Goal: Task Accomplishment & Management: Manage account settings

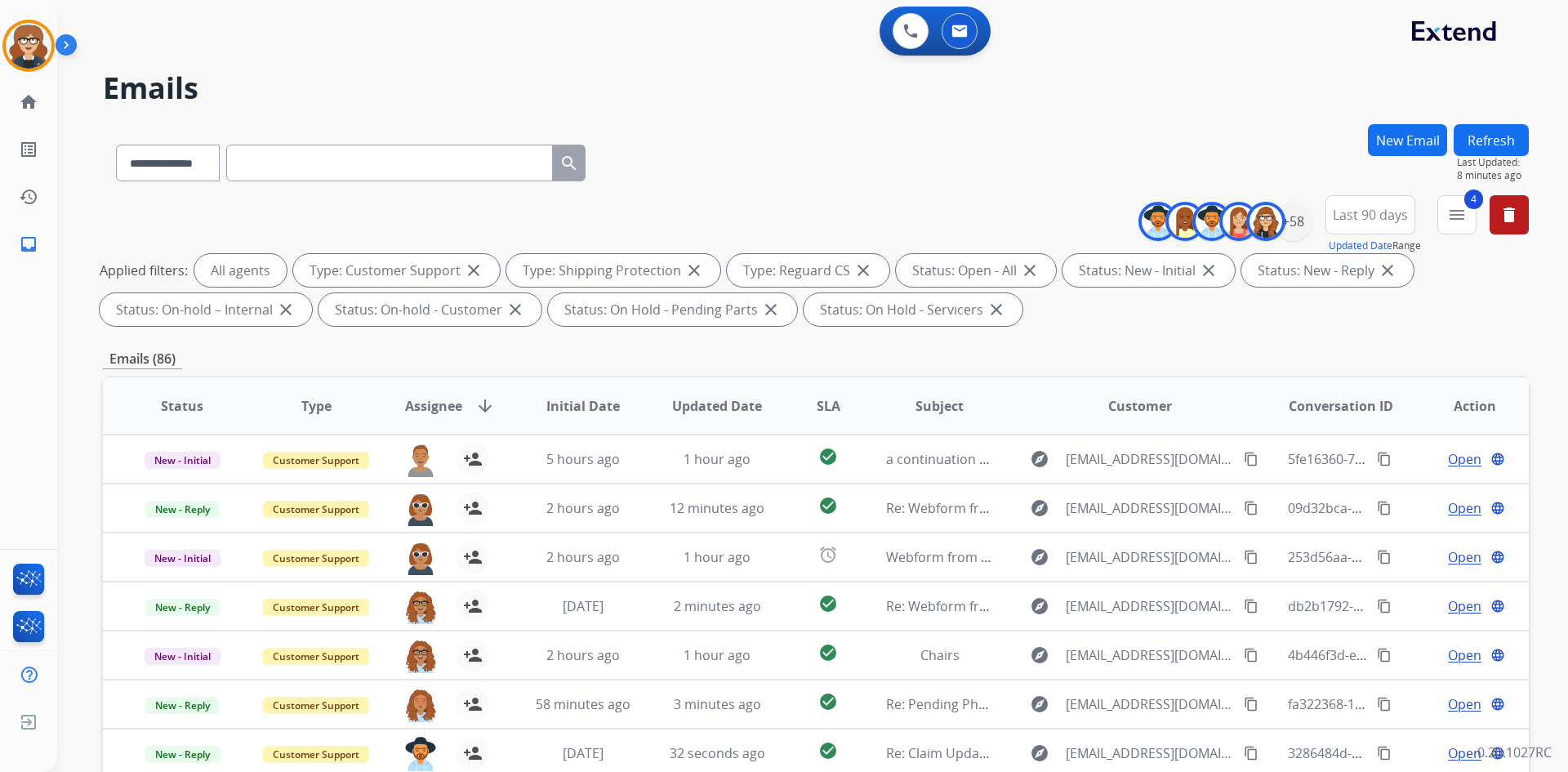
select select "**********"
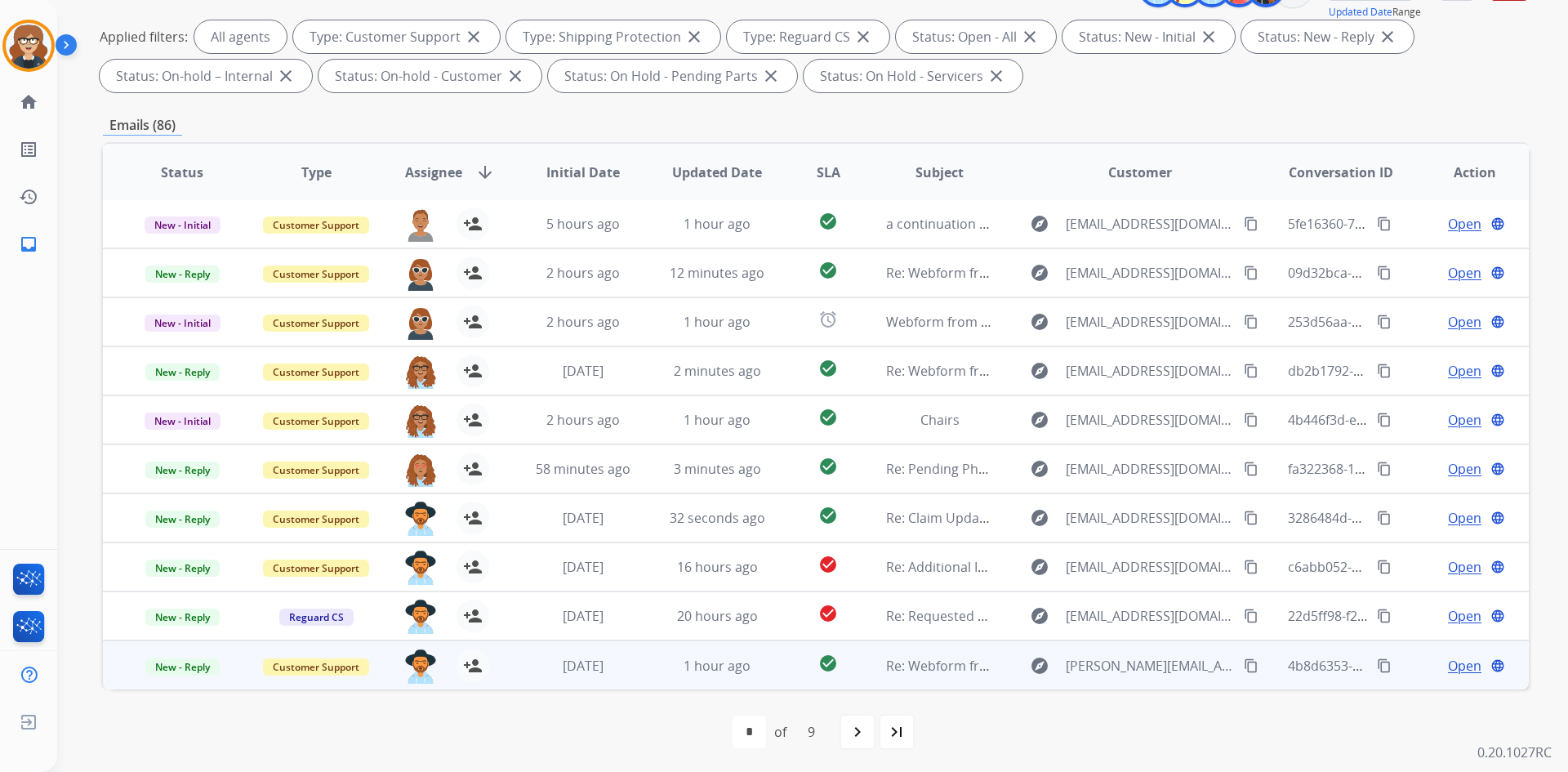
scroll to position [236, 0]
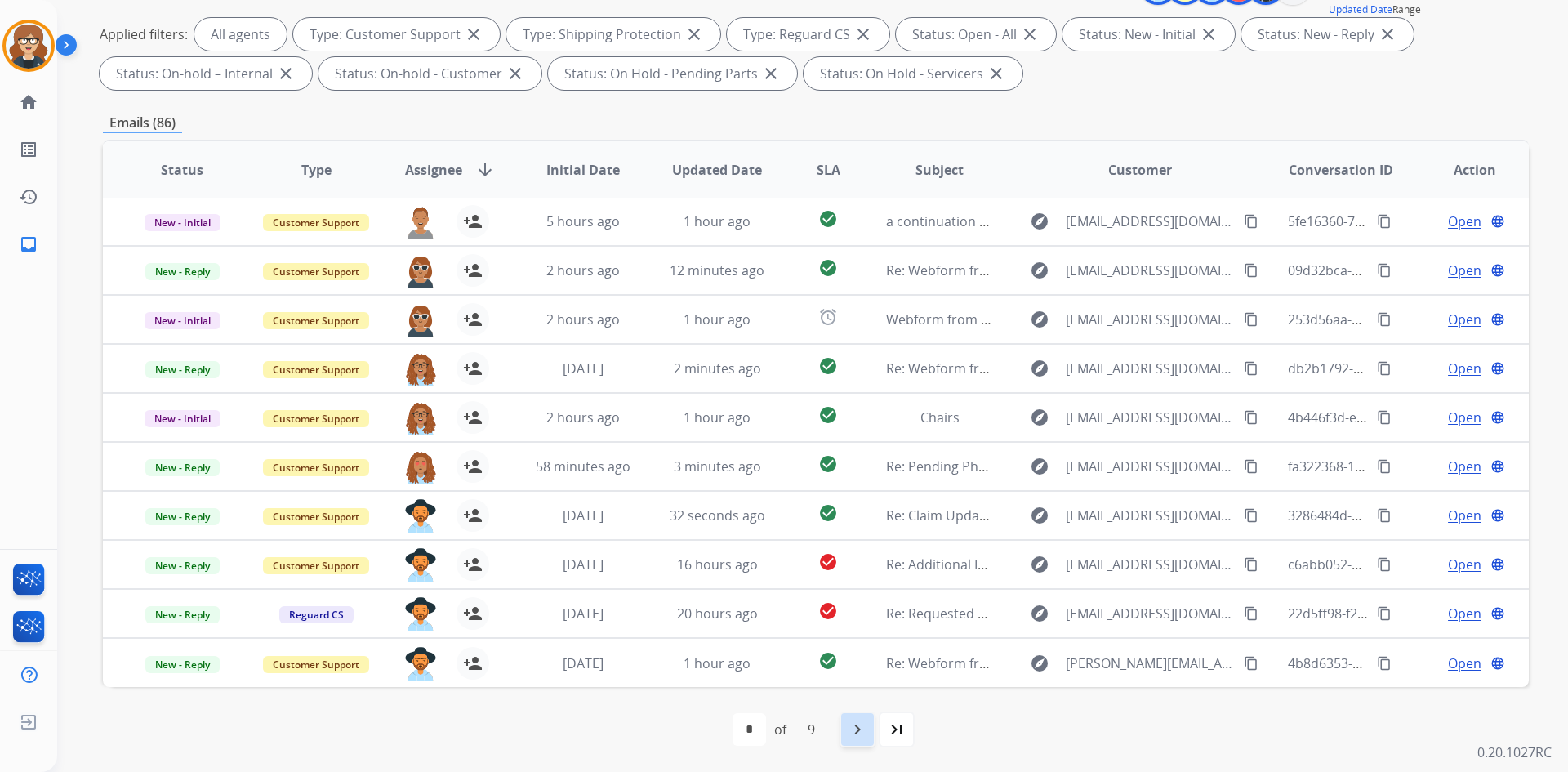
click at [850, 726] on mat-icon "navigate_next" at bounding box center [857, 729] width 20 height 20
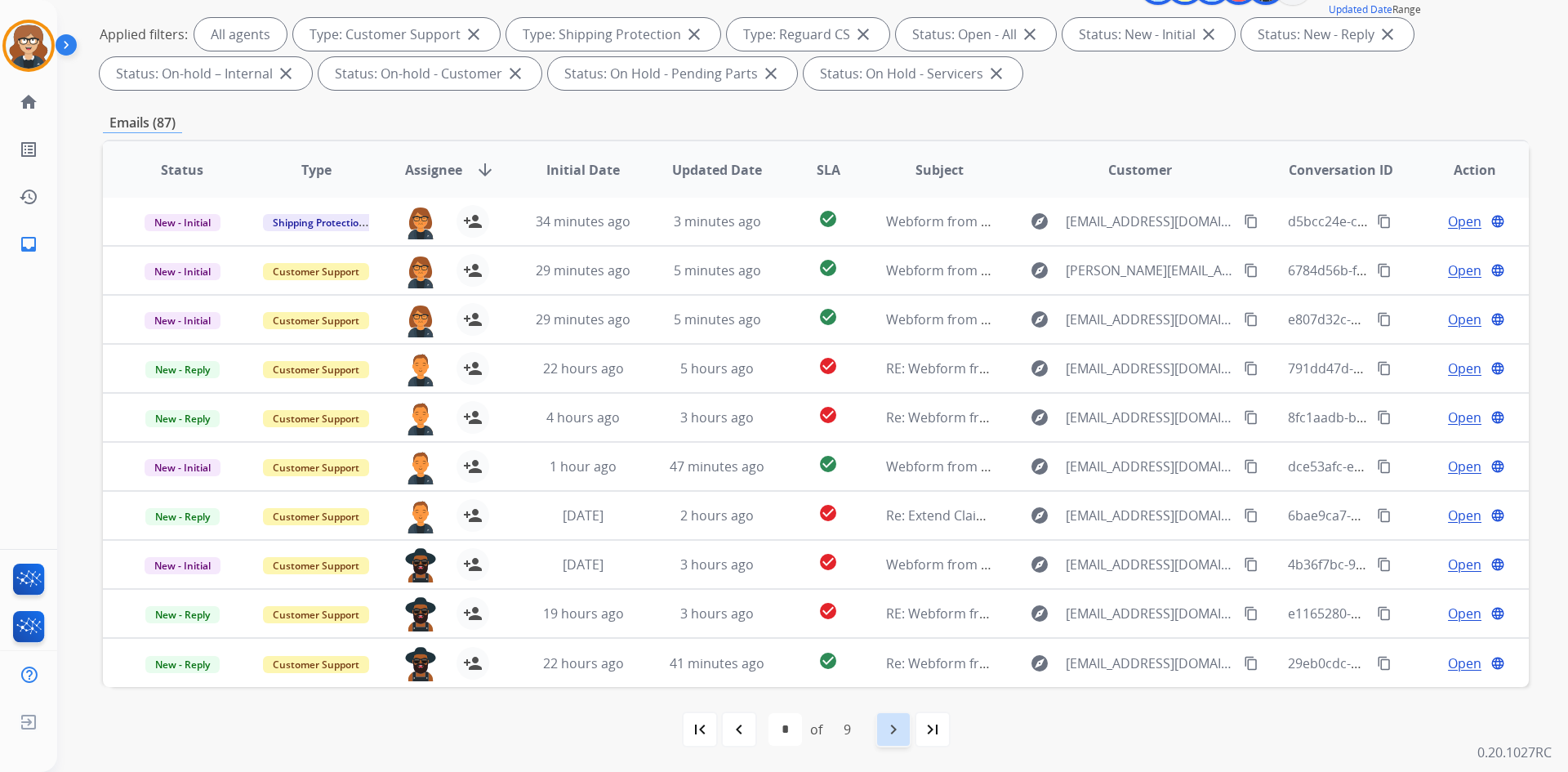
click at [896, 740] on div "navigate_next" at bounding box center [893, 729] width 36 height 36
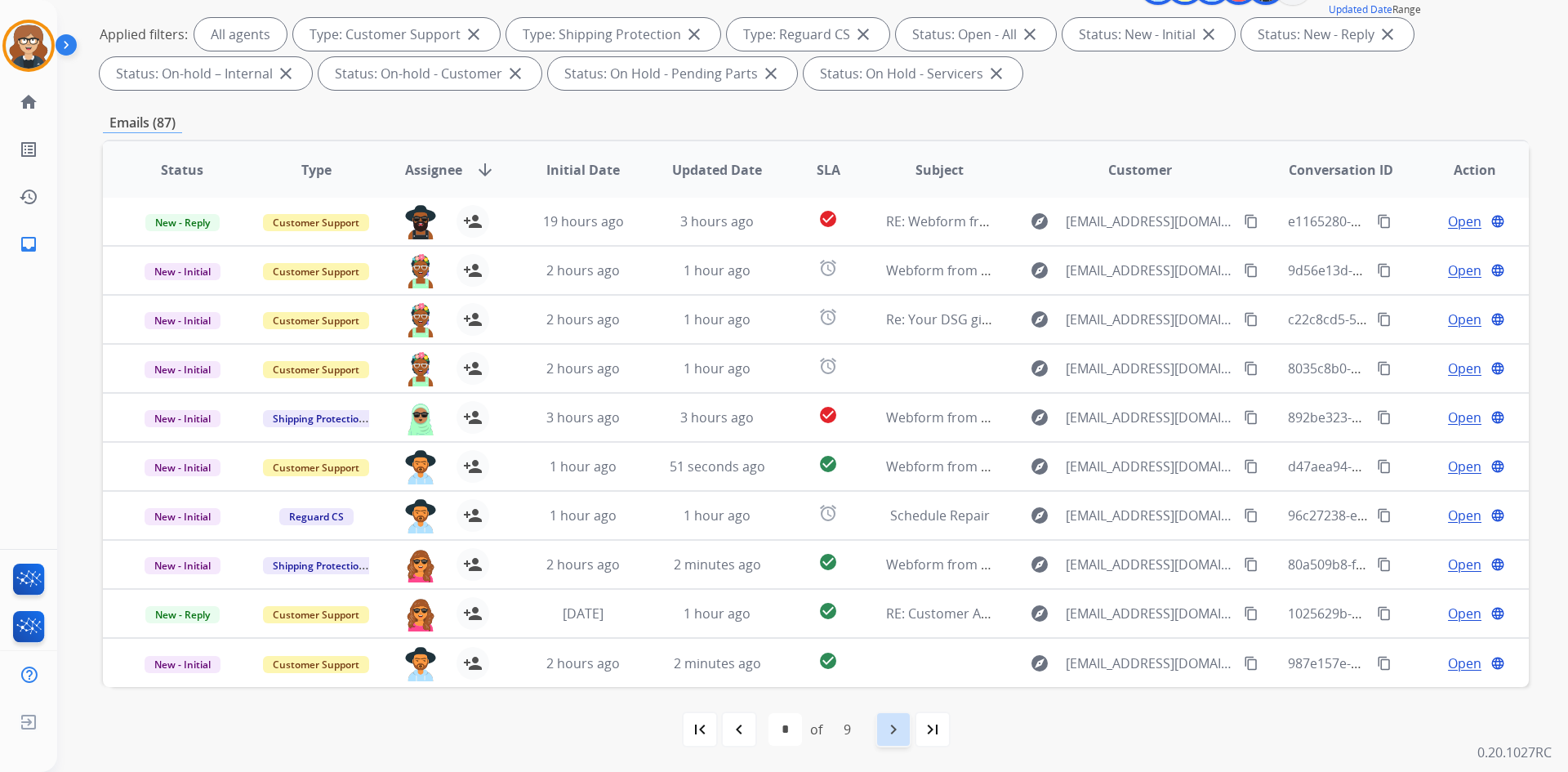
click at [888, 731] on mat-icon "navigate_next" at bounding box center [894, 729] width 20 height 20
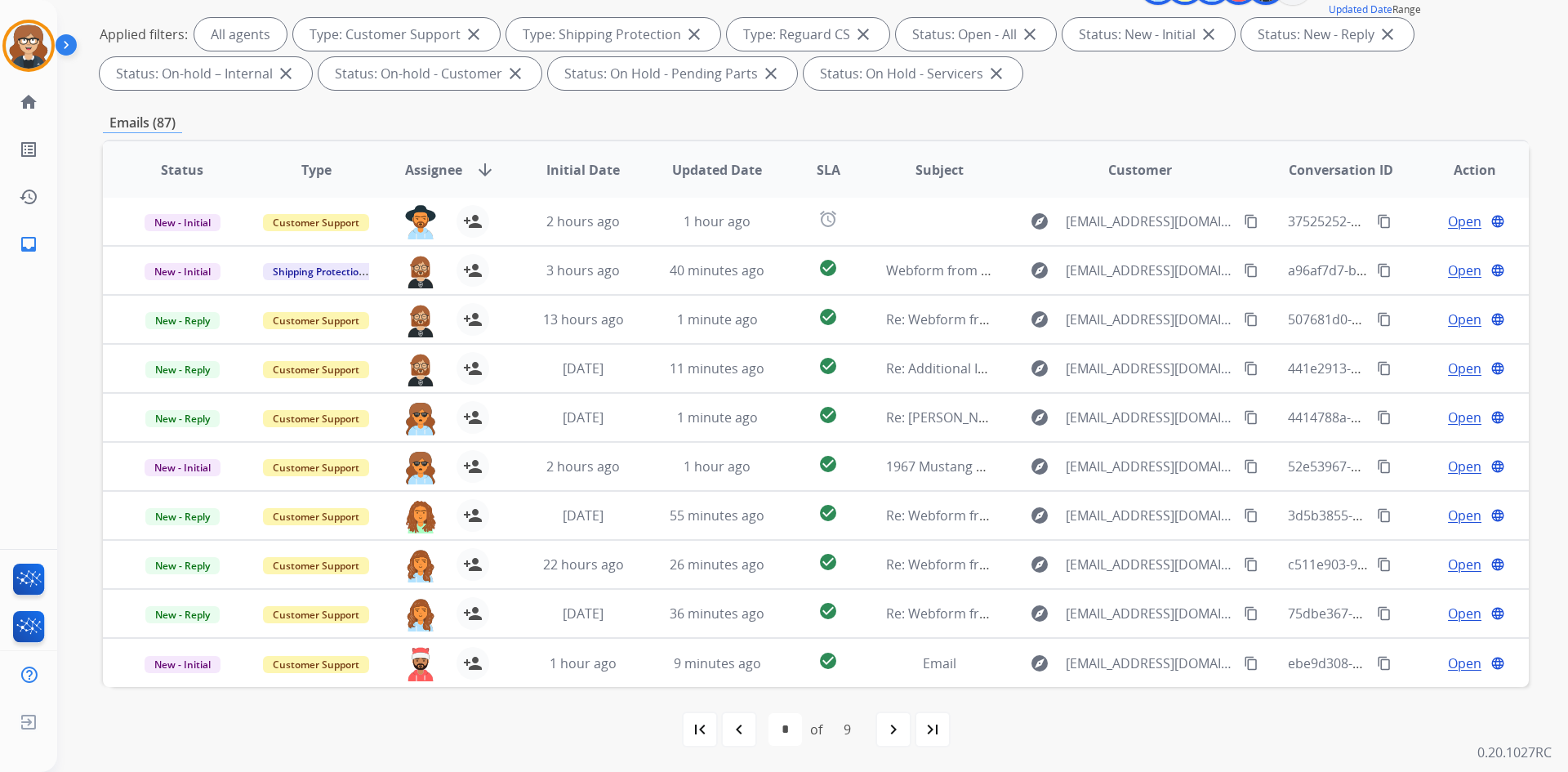
click at [443, 166] on span "Assignee" at bounding box center [434, 170] width 57 height 20
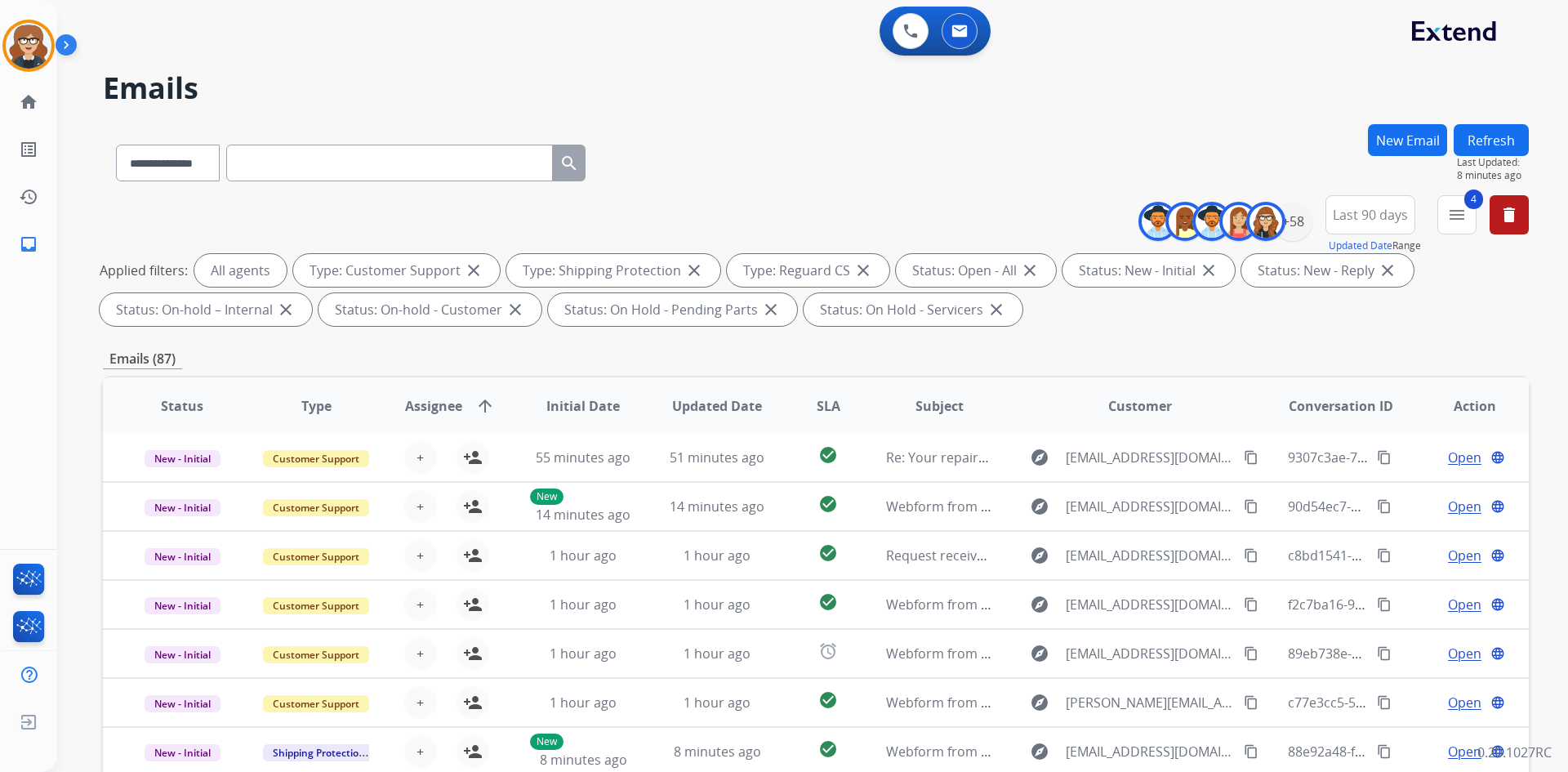
click at [431, 405] on span "Assignee" at bounding box center [434, 406] width 57 height 20
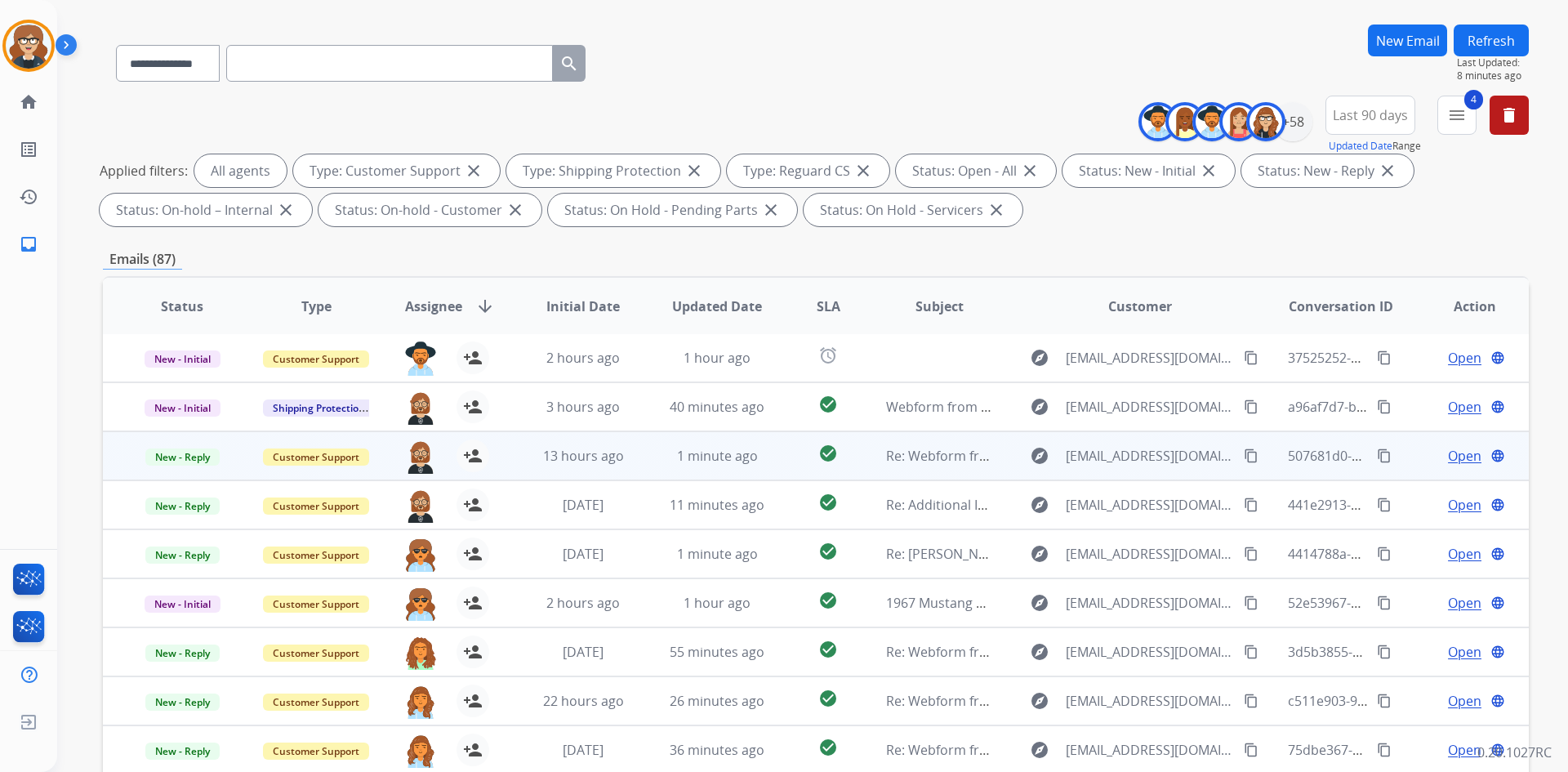
scroll to position [236, 0]
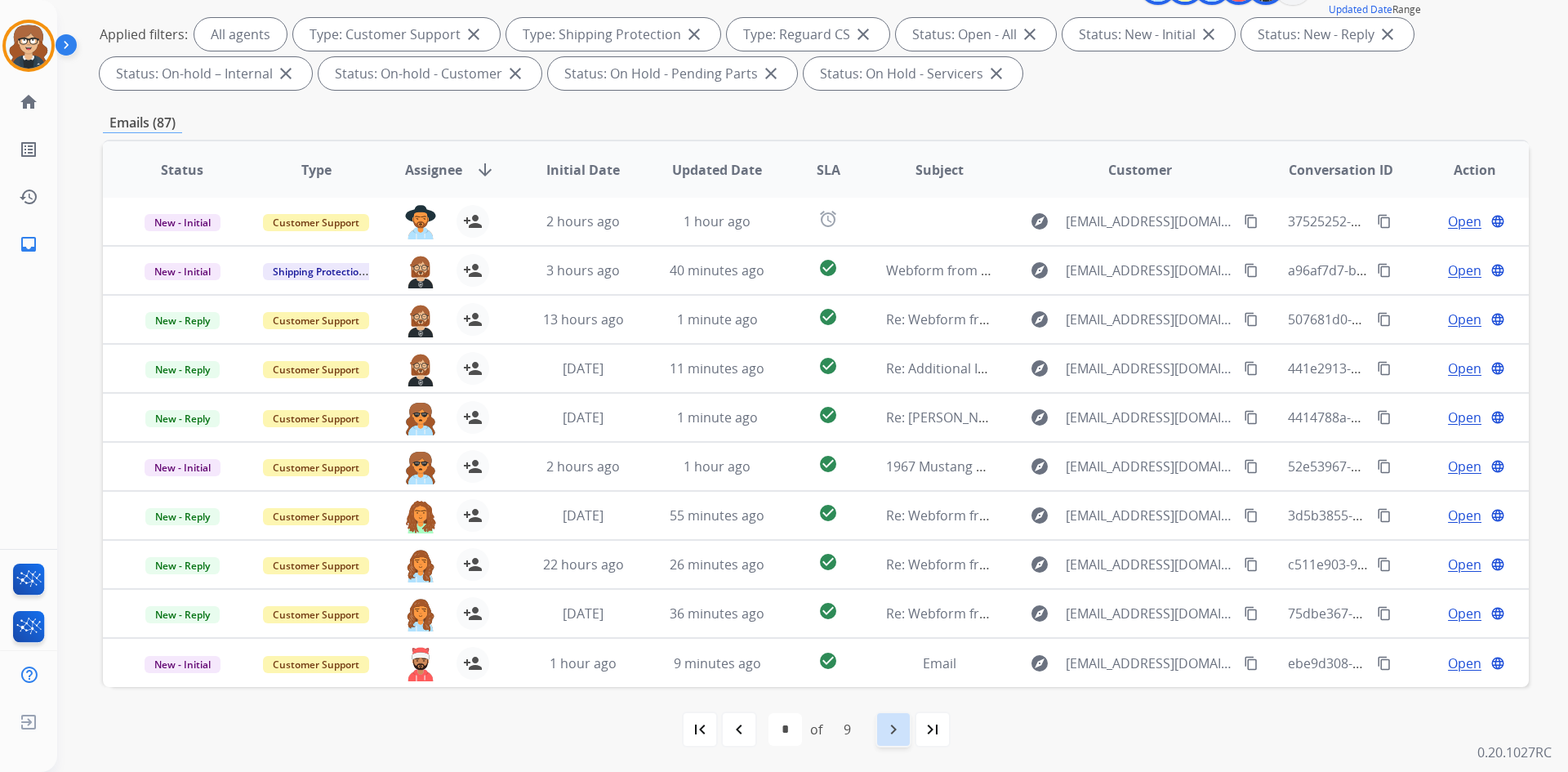
click at [886, 732] on mat-icon "navigate_next" at bounding box center [894, 729] width 20 height 20
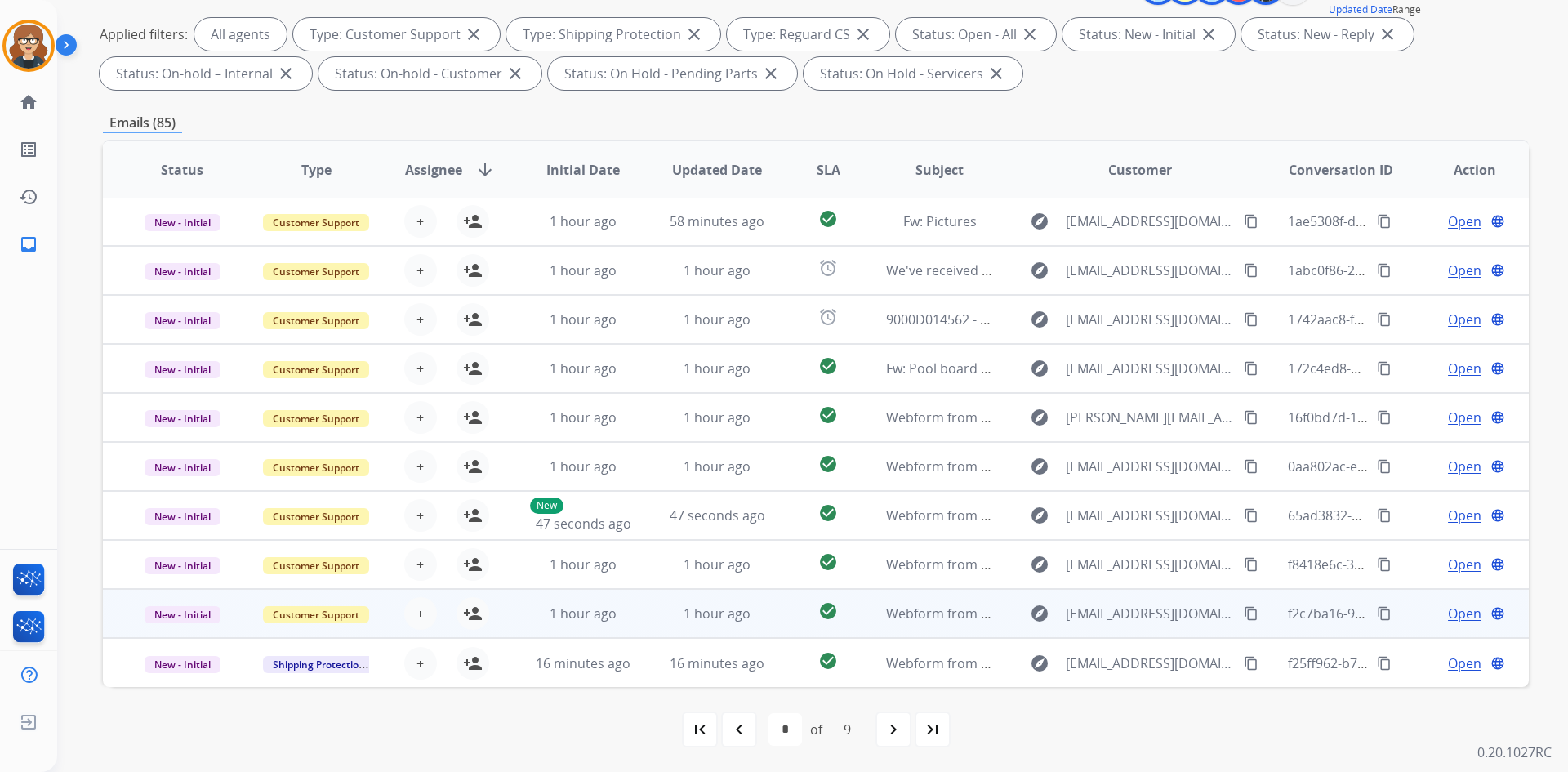
scroll to position [0, 0]
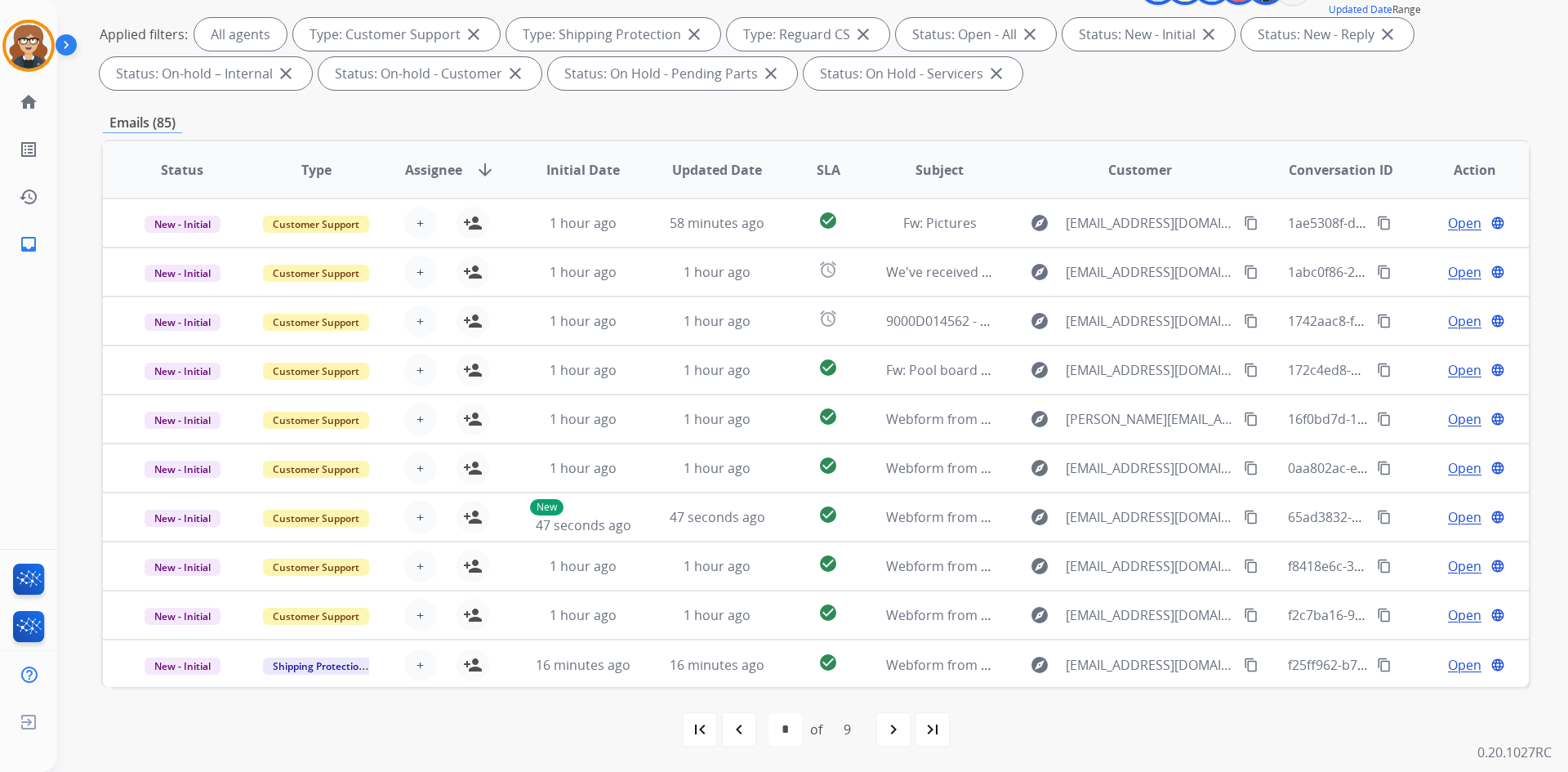
click at [416, 174] on span "Assignee" at bounding box center [434, 170] width 57 height 20
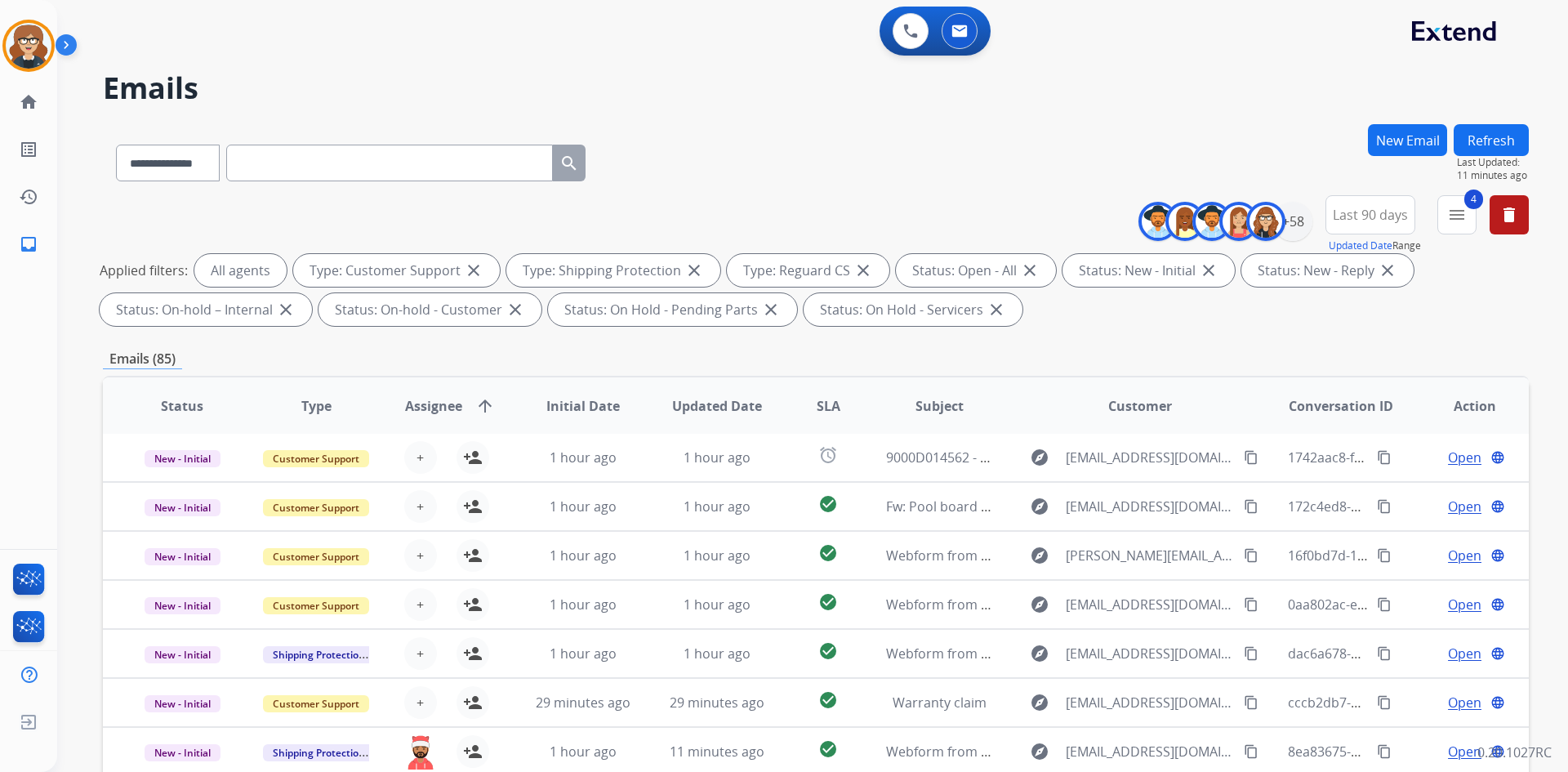
scroll to position [236, 0]
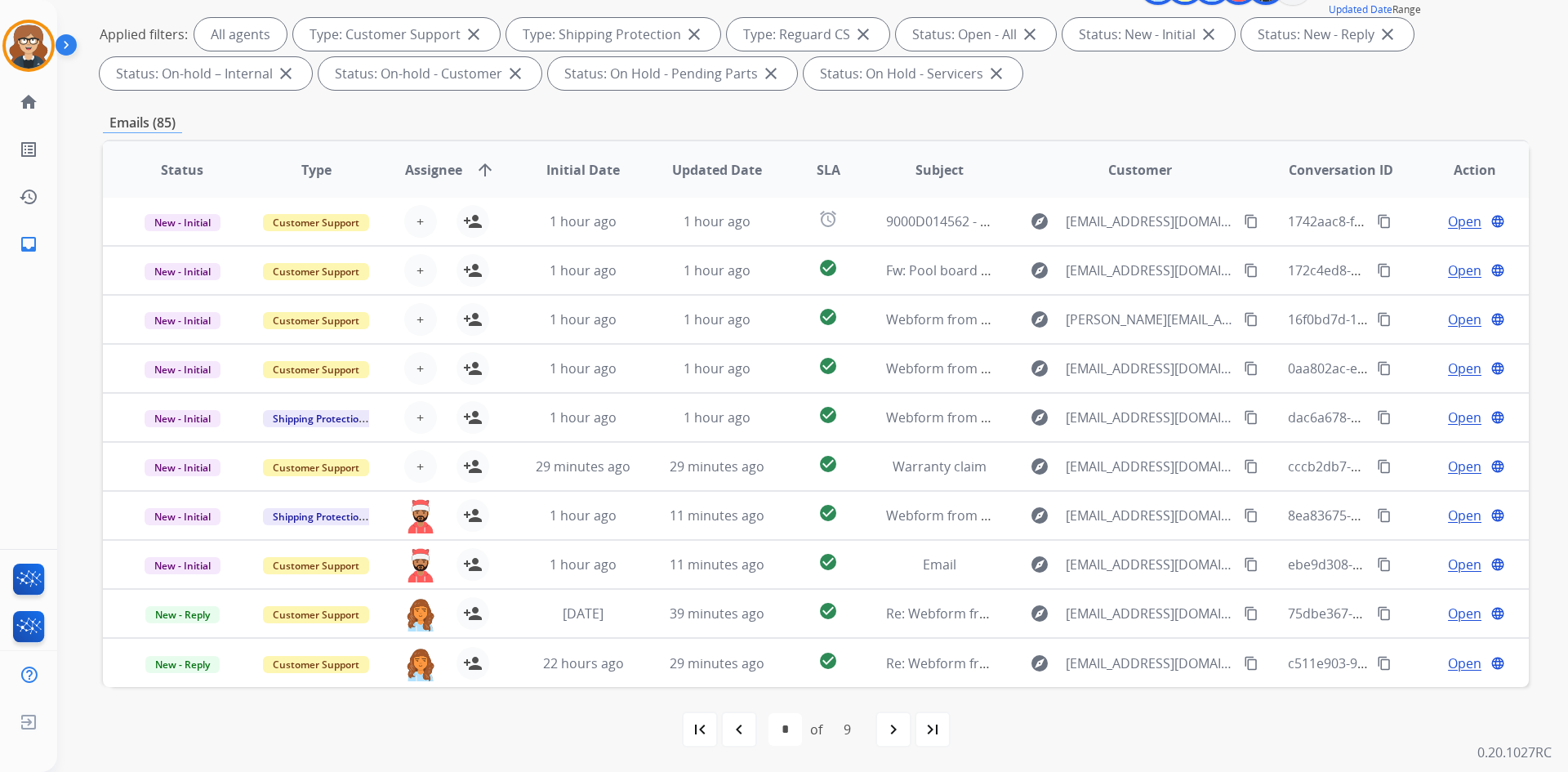
click at [899, 732] on mat-icon "navigate_next" at bounding box center [894, 729] width 20 height 20
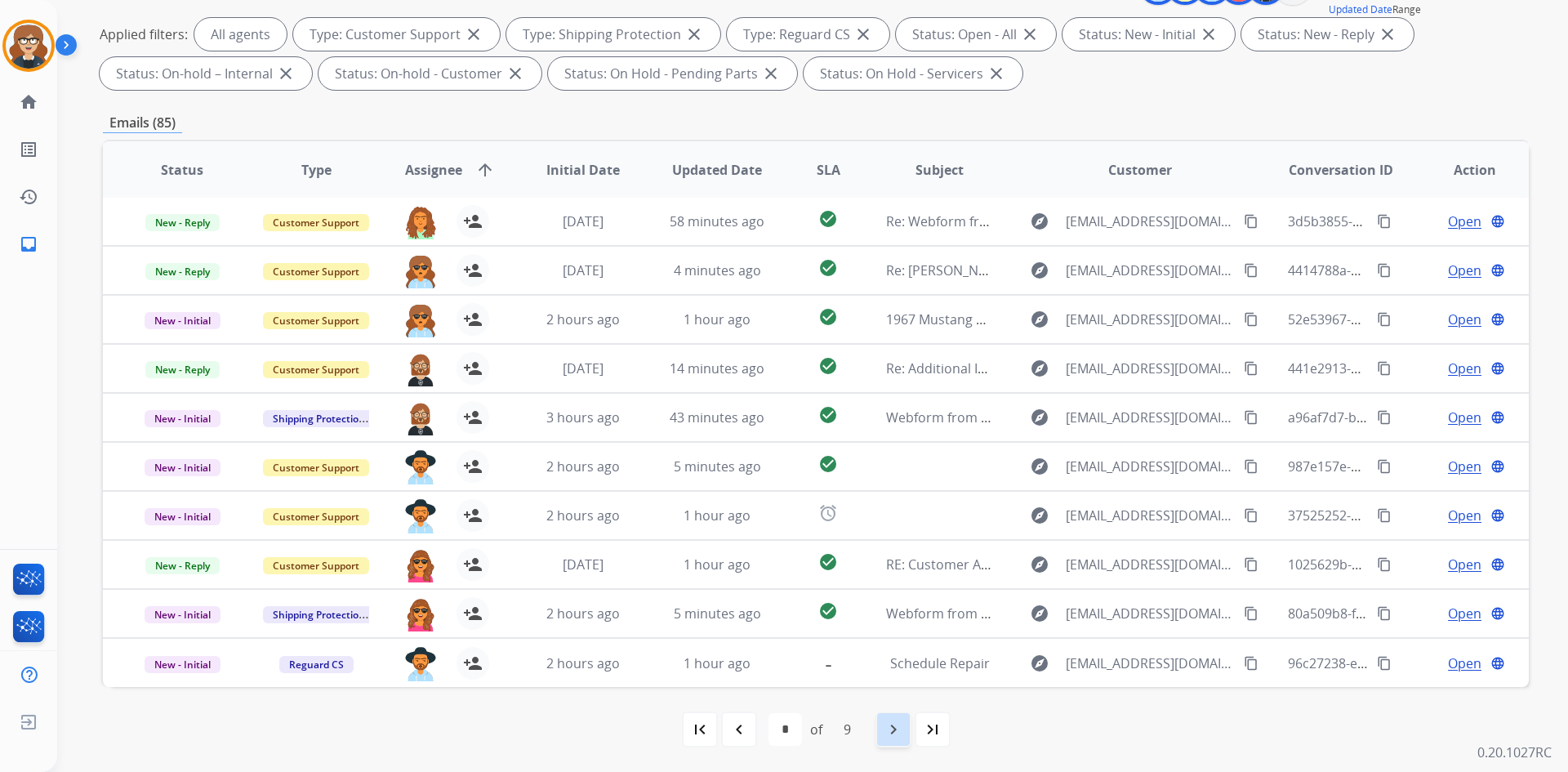
click at [900, 731] on mat-icon "navigate_next" at bounding box center [894, 729] width 20 height 20
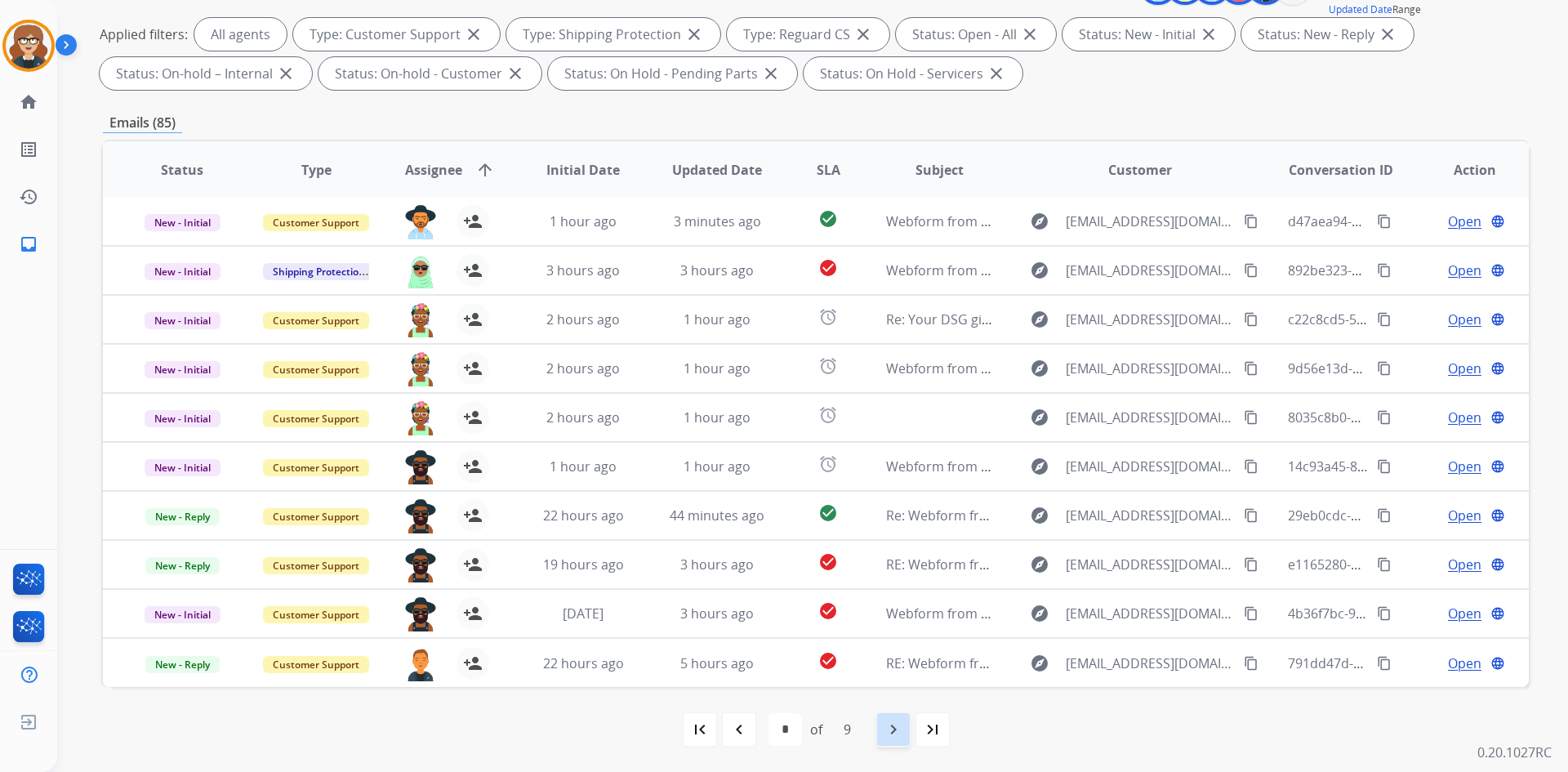
click at [892, 731] on mat-icon "navigate_next" at bounding box center [894, 729] width 20 height 20
select select "*"
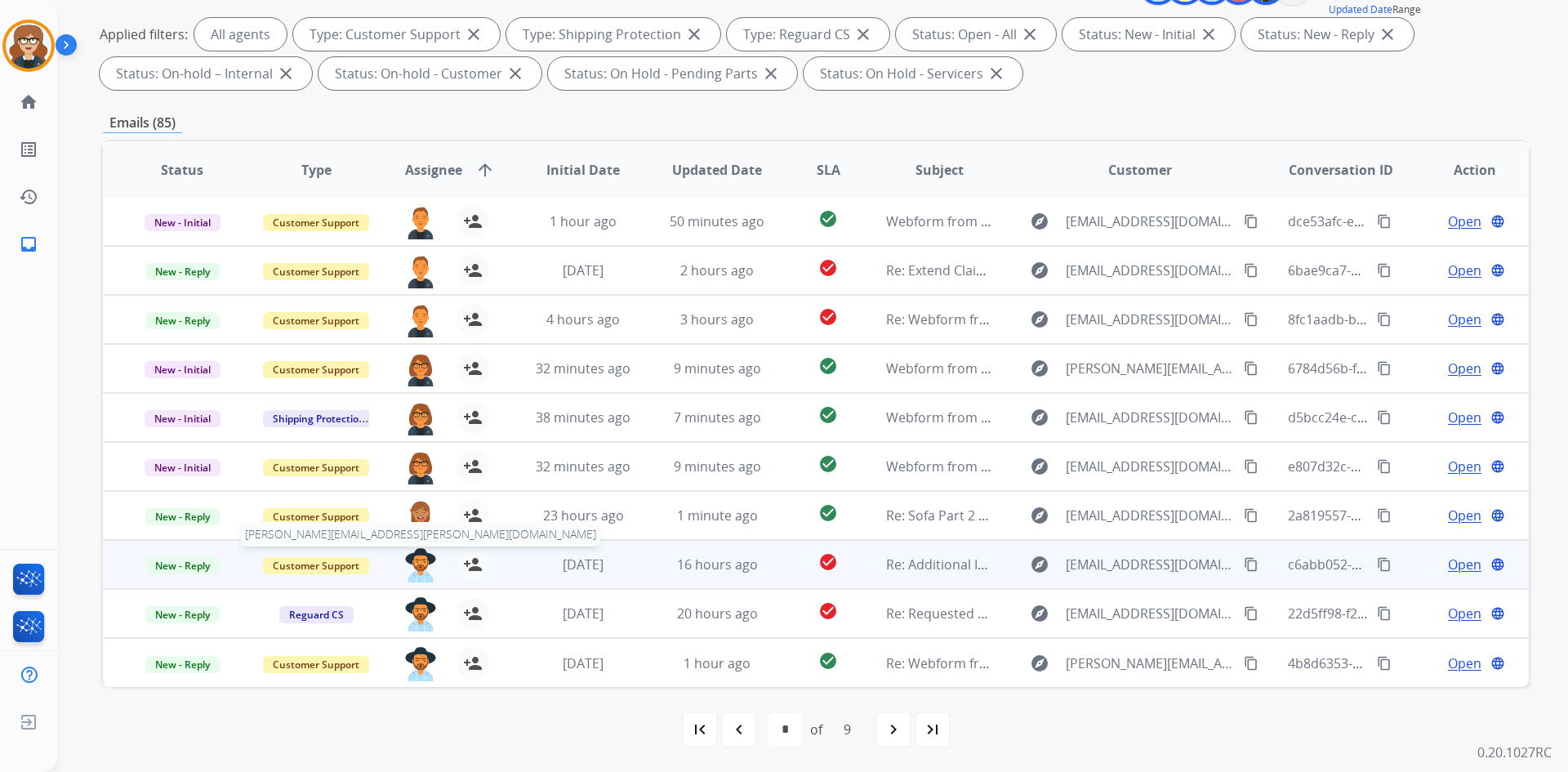
click at [417, 564] on img at bounding box center [421, 566] width 33 height 35
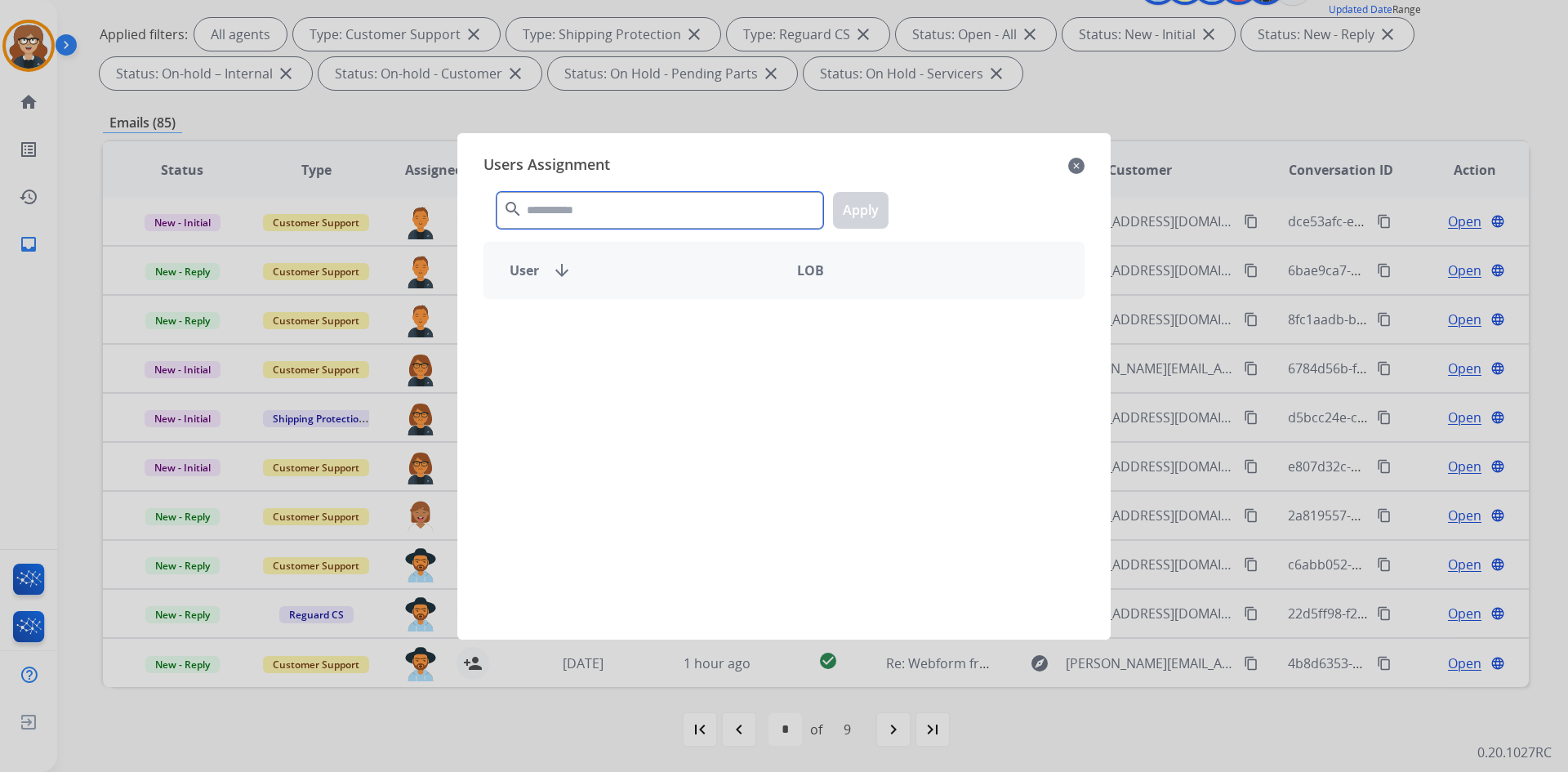
click at [690, 219] on input "text" at bounding box center [659, 210] width 327 height 36
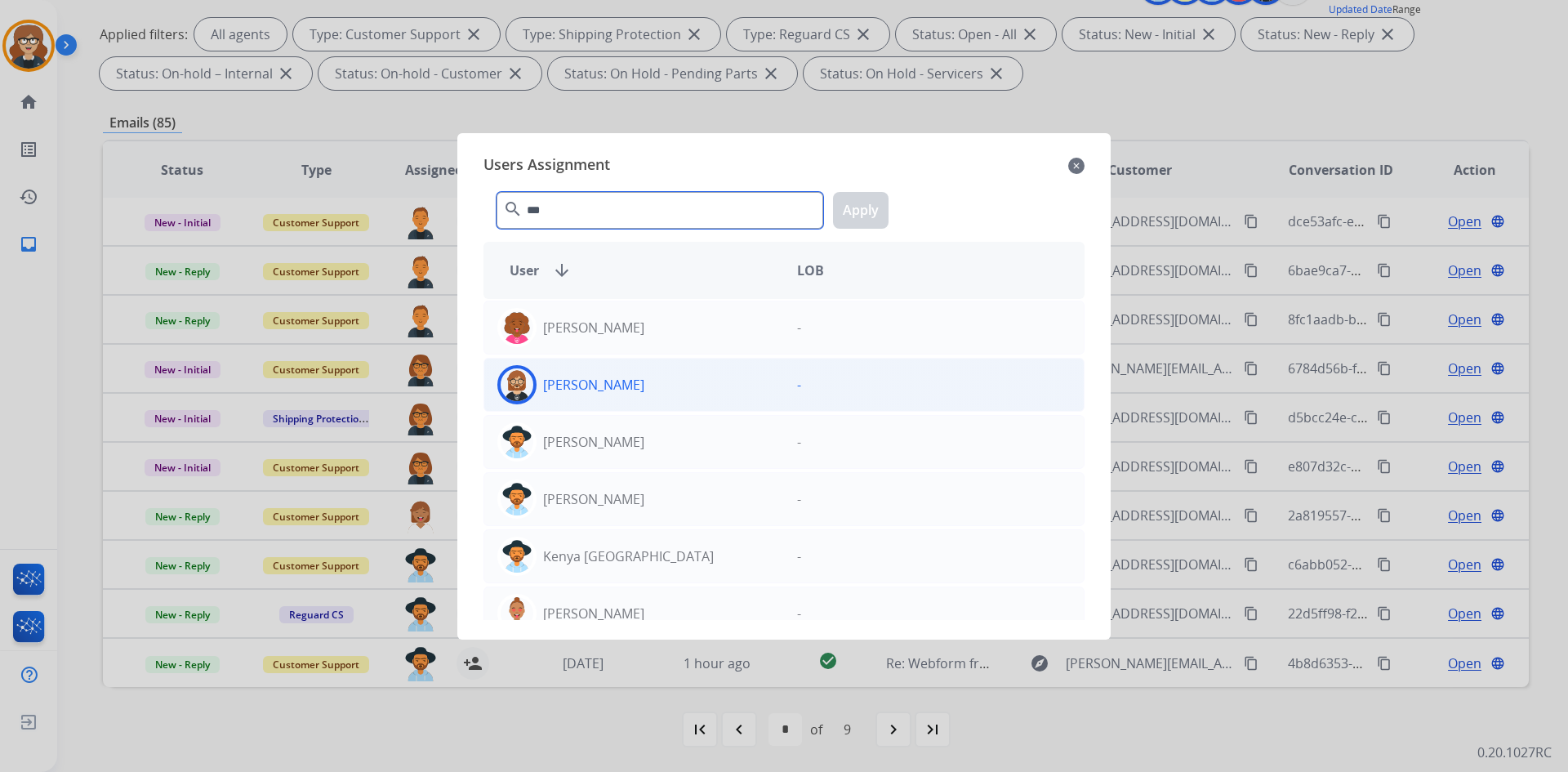
type input "***"
click at [520, 386] on img at bounding box center [517, 385] width 33 height 33
click at [863, 193] on button "Apply" at bounding box center [861, 210] width 56 height 36
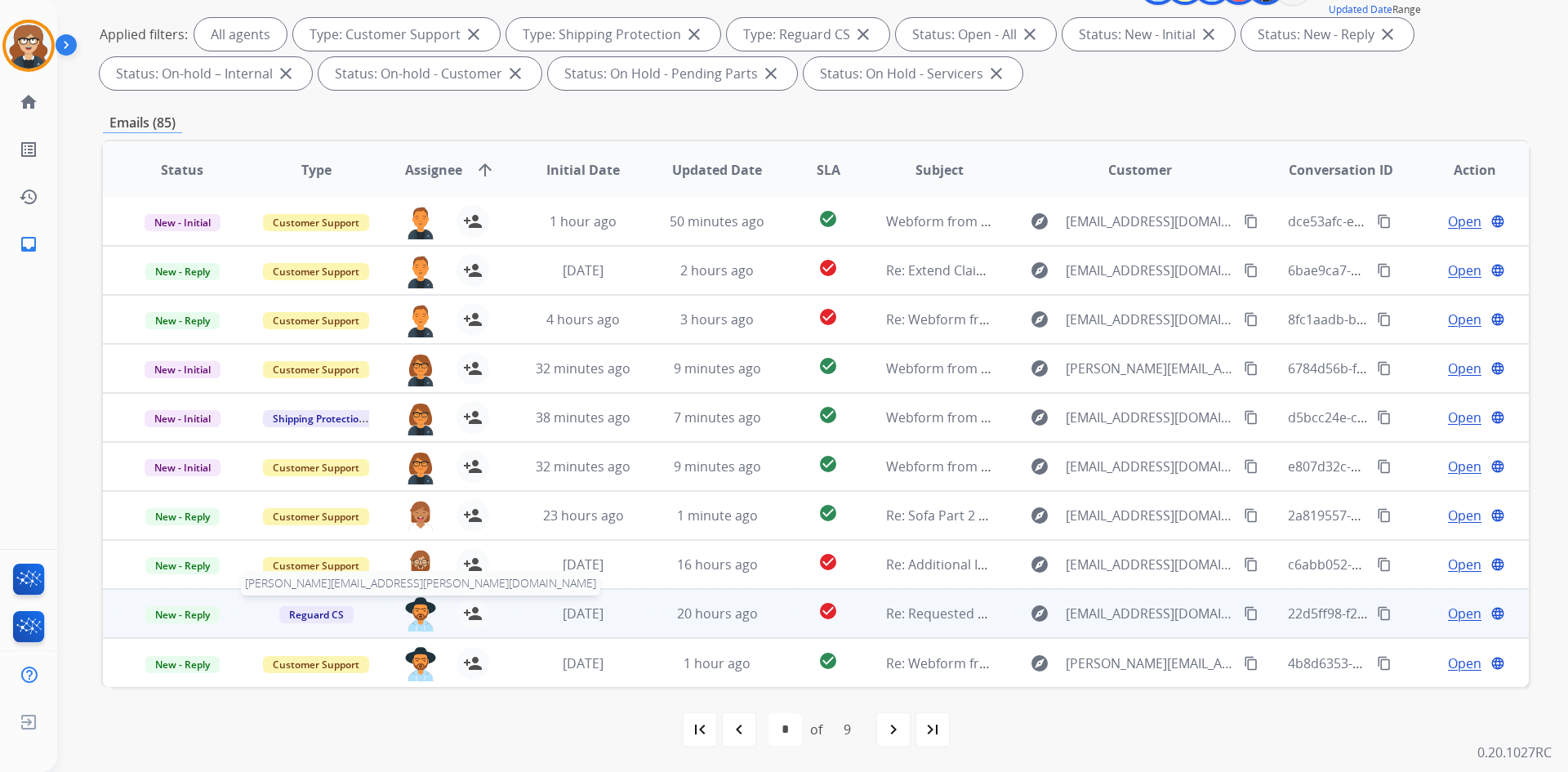
click at [411, 610] on img at bounding box center [421, 614] width 33 height 35
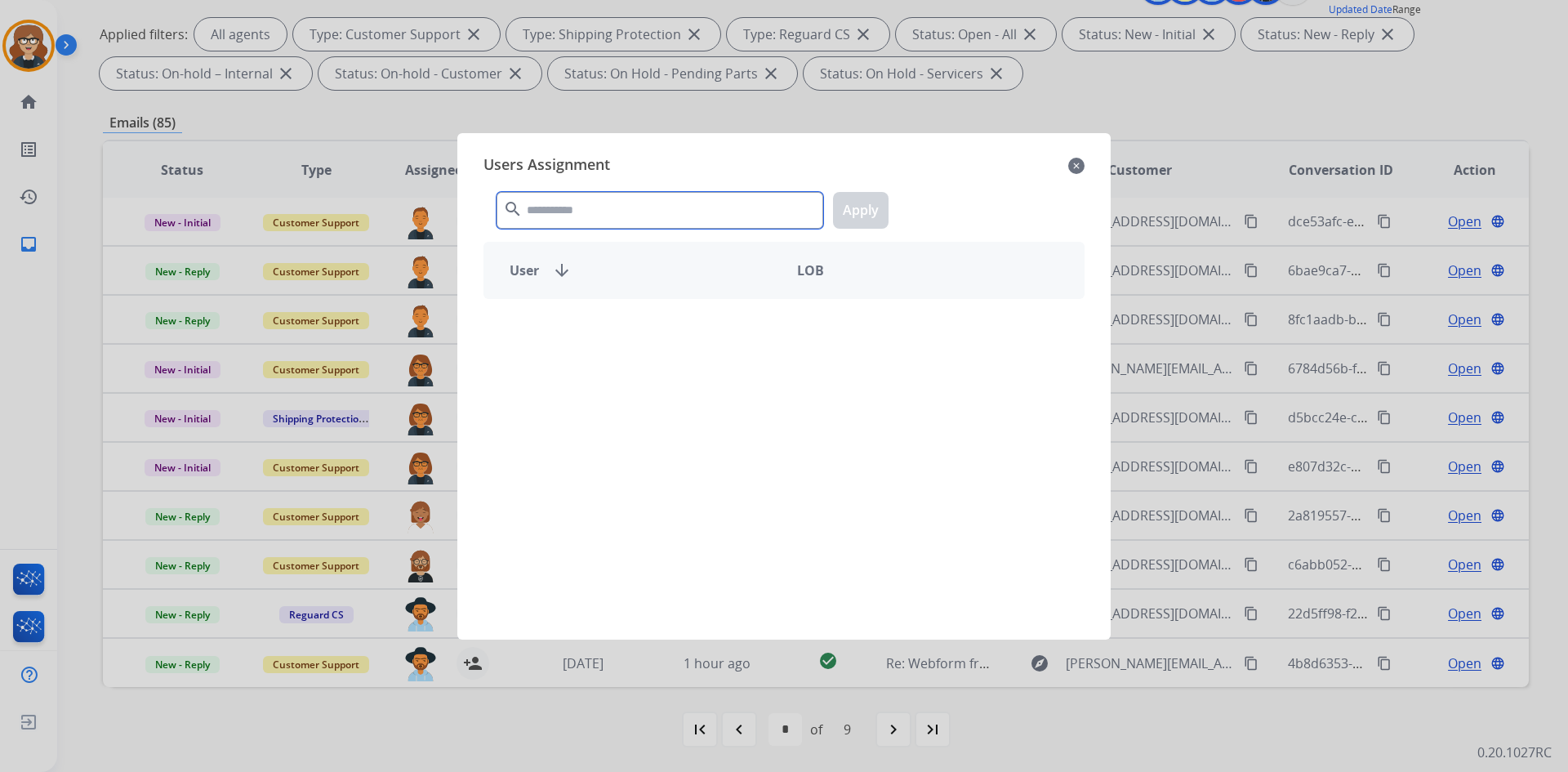
click at [663, 217] on input "text" at bounding box center [659, 210] width 327 height 36
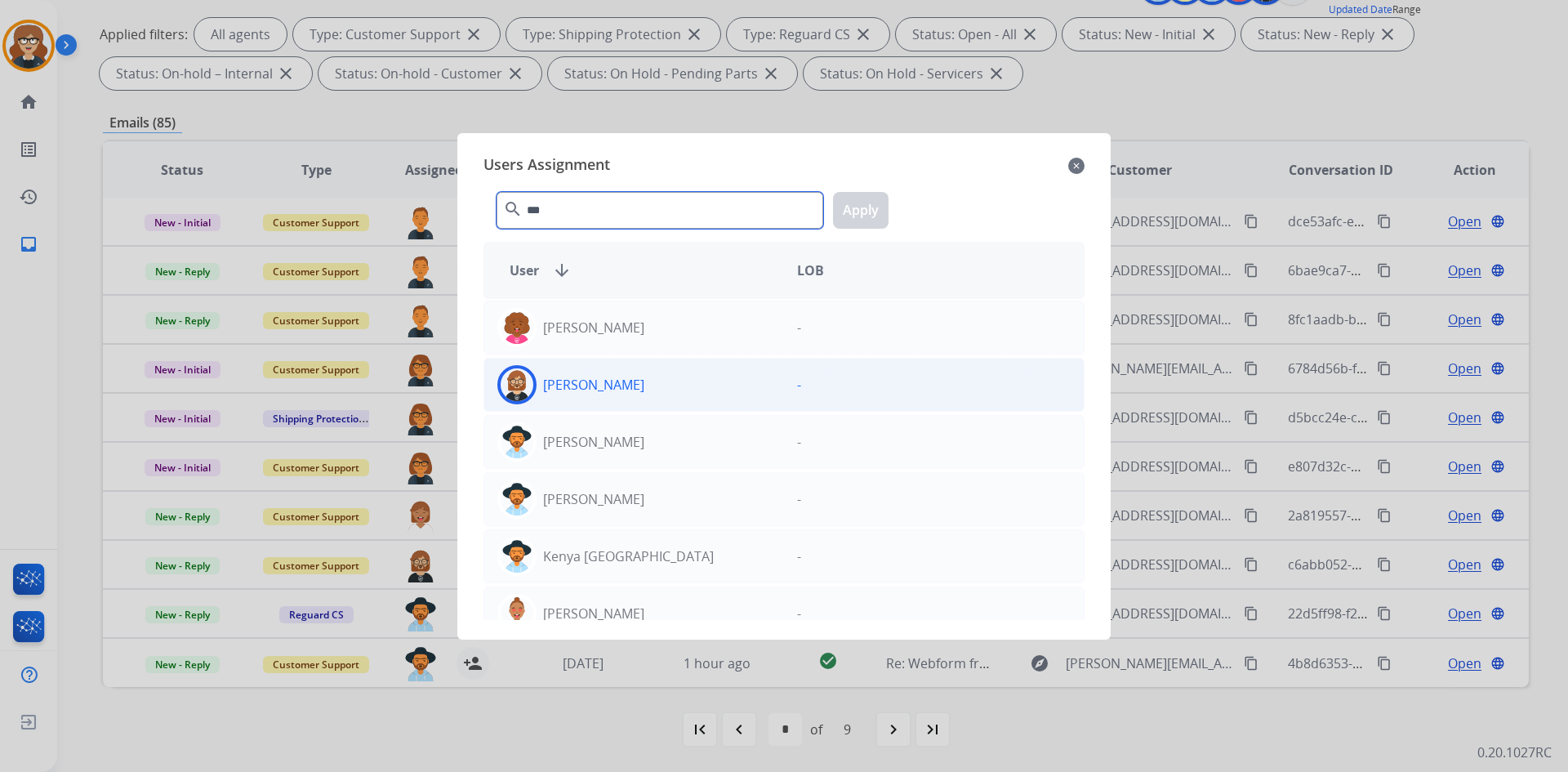
type input "***"
click at [508, 376] on img at bounding box center [517, 385] width 33 height 33
click at [863, 206] on button "Apply" at bounding box center [861, 210] width 56 height 36
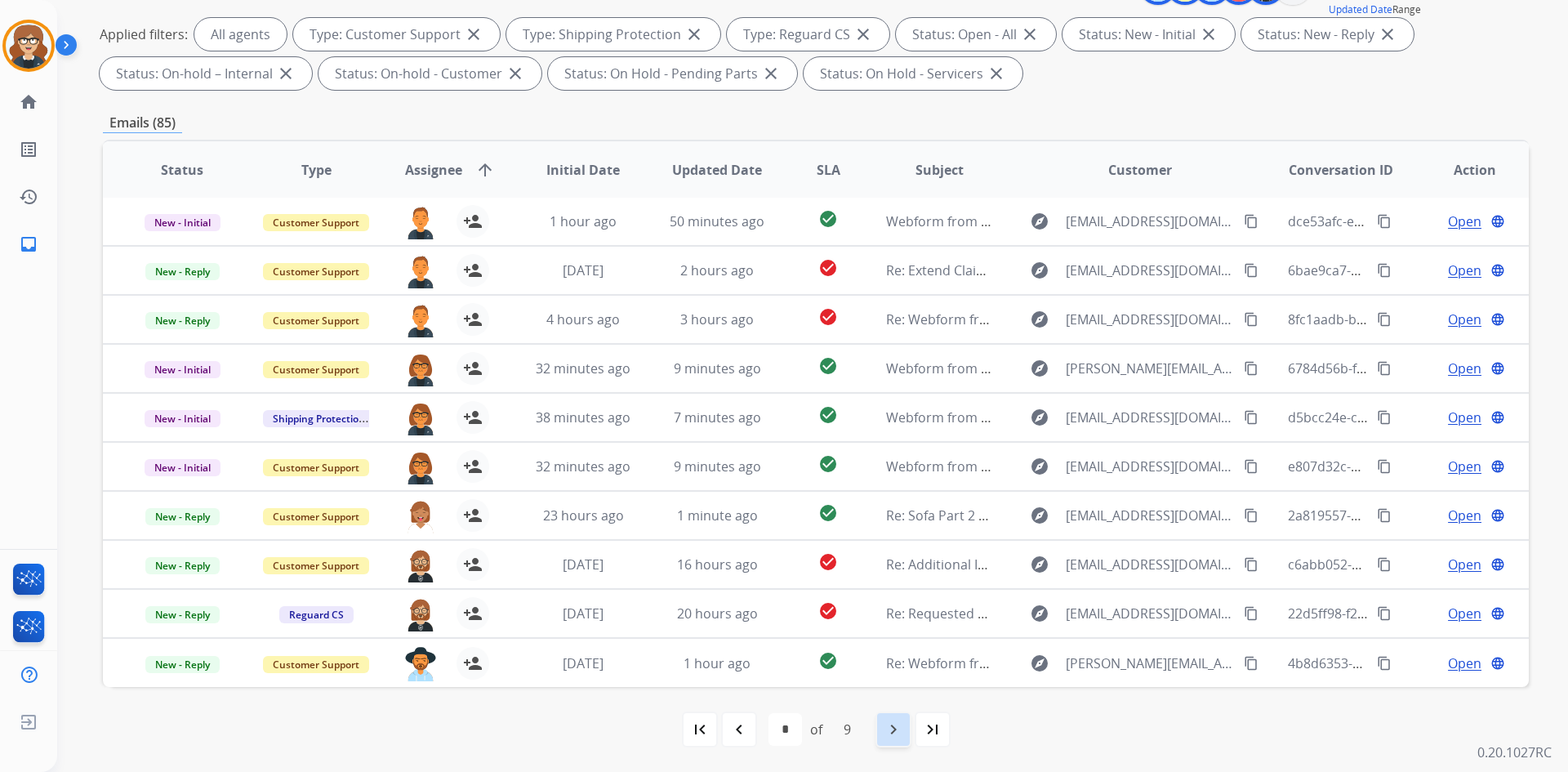
click at [888, 733] on mat-icon "navigate_next" at bounding box center [894, 729] width 20 height 20
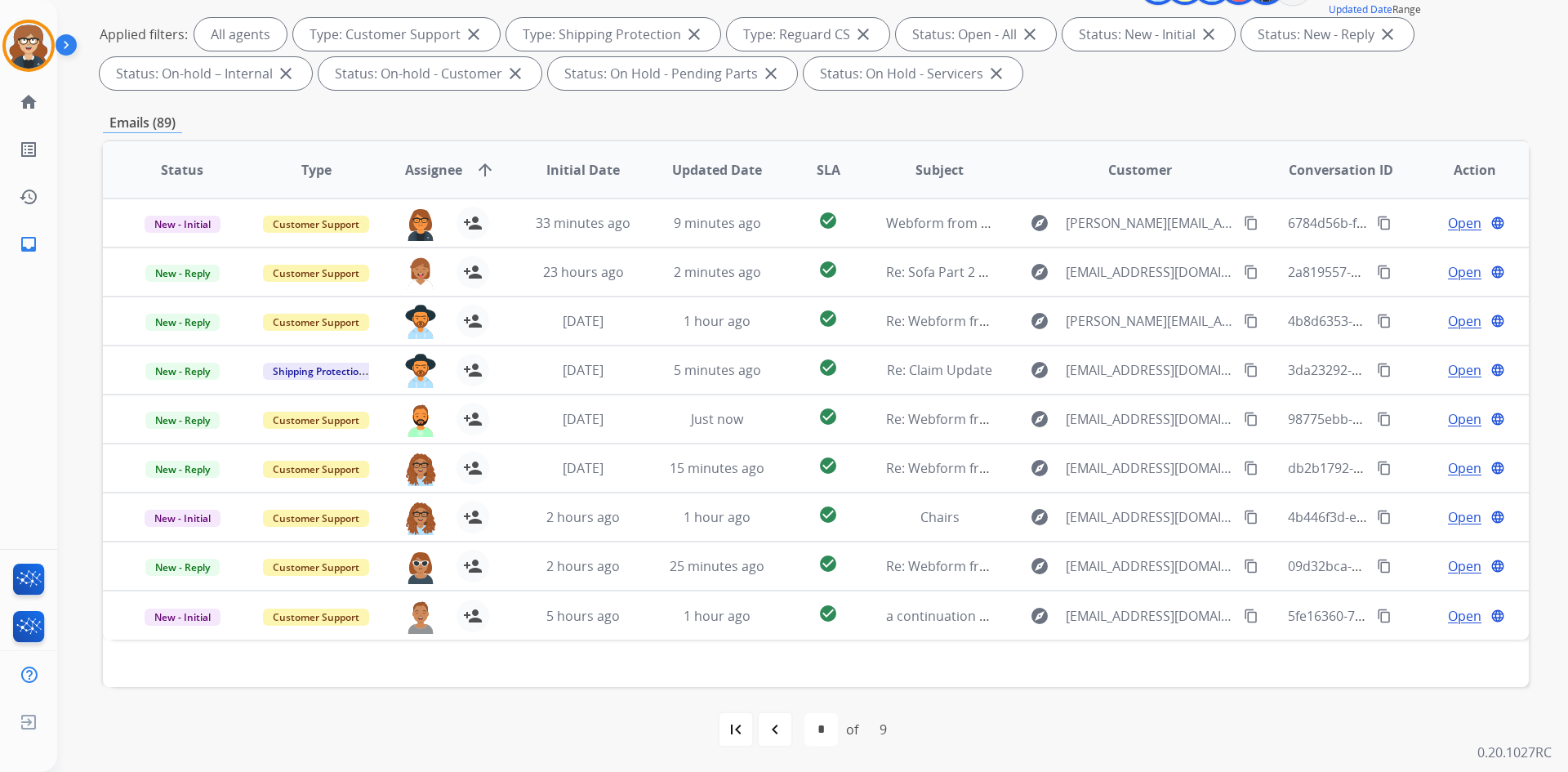
click at [430, 161] on span "Assignee" at bounding box center [434, 170] width 57 height 20
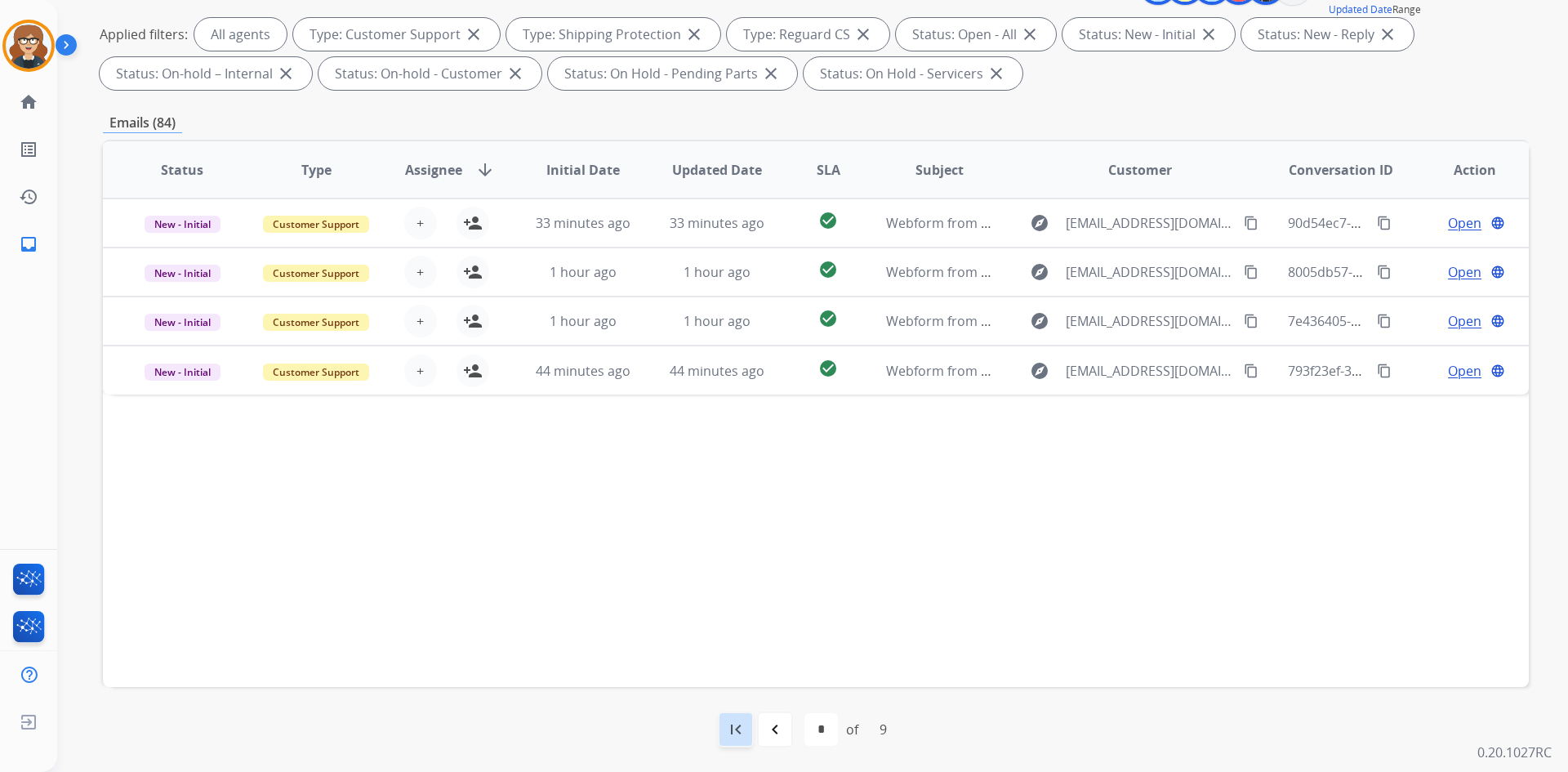
click at [718, 728] on div "first_page" at bounding box center [735, 729] width 36 height 36
select select "*"
